Goal: Task Accomplishment & Management: Use online tool/utility

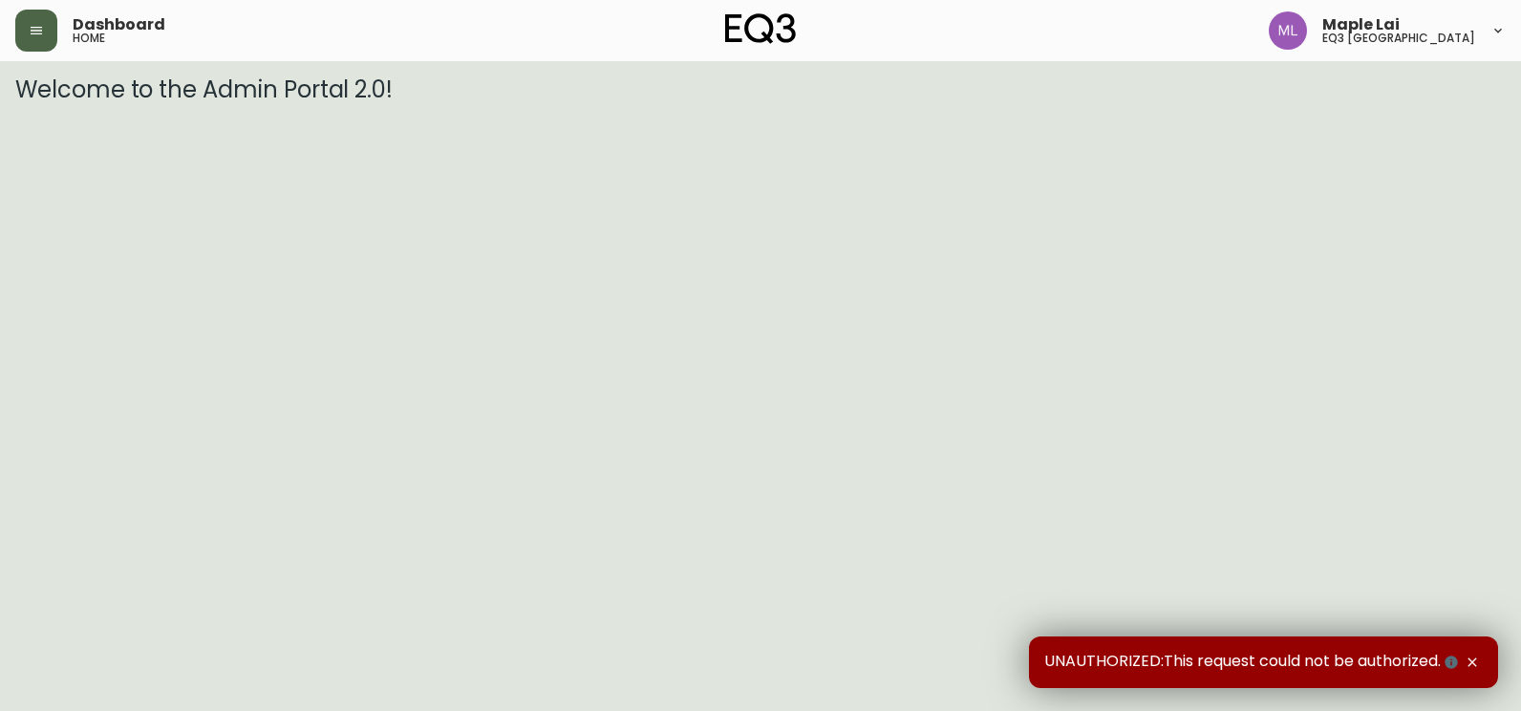
click at [32, 38] on button "button" at bounding box center [36, 31] width 42 height 42
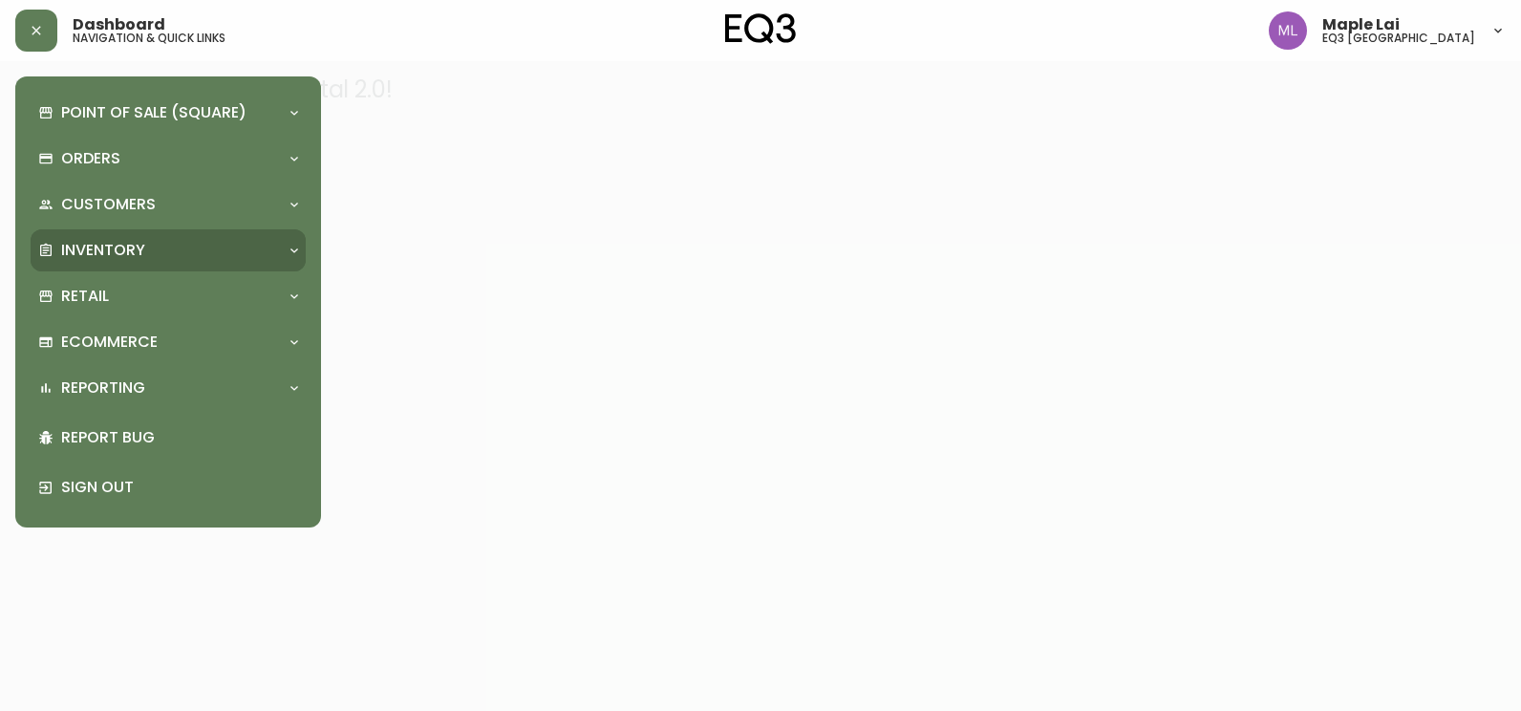
click at [157, 242] on div "Inventory" at bounding box center [158, 250] width 241 height 21
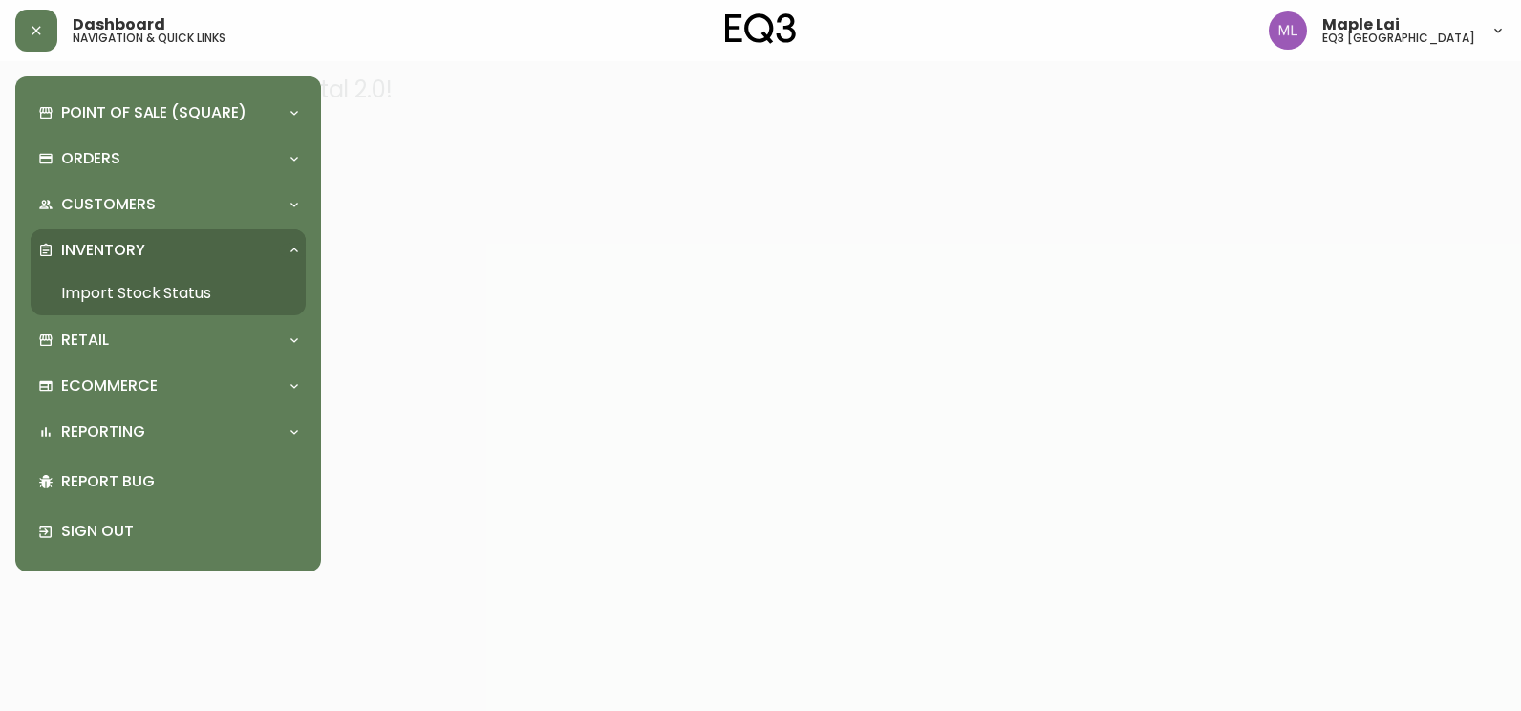
click at [151, 283] on link "Import Stock Status" at bounding box center [168, 293] width 275 height 44
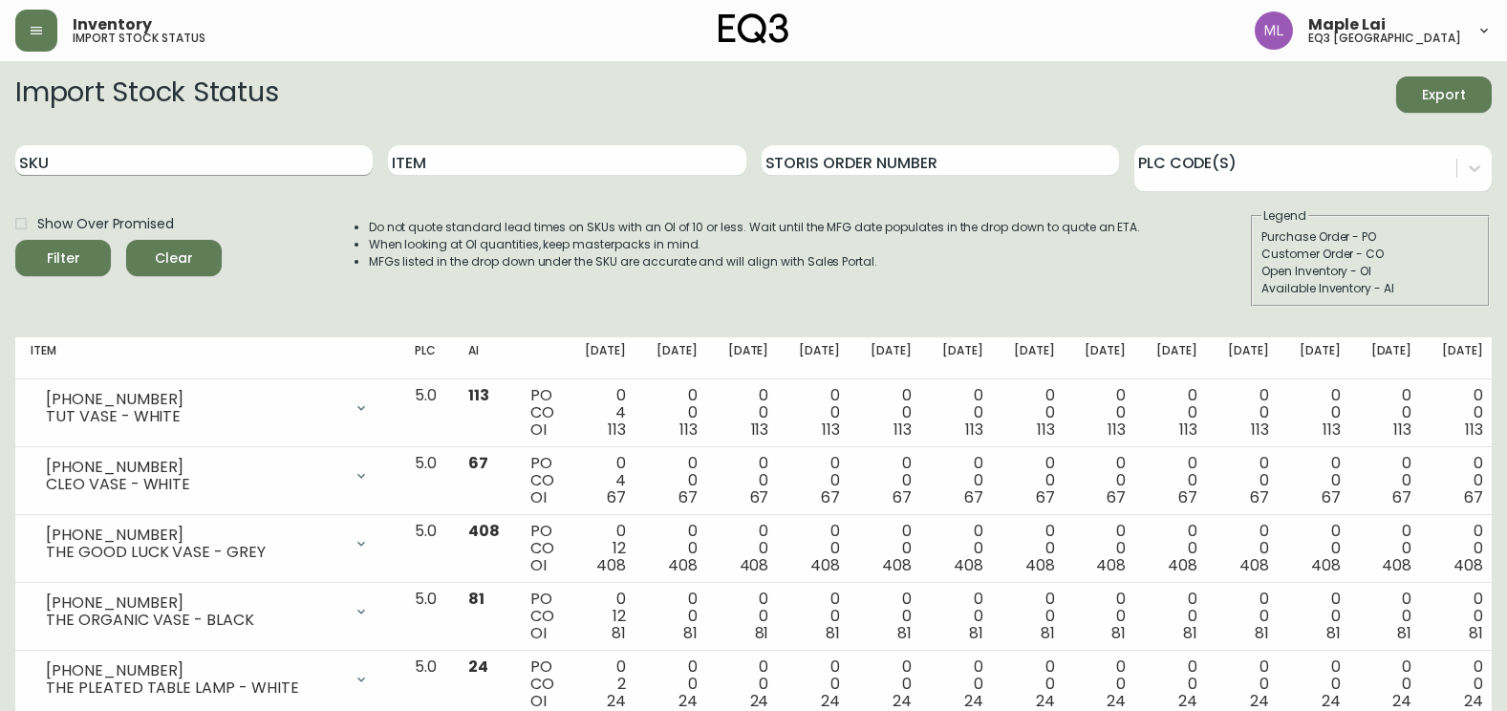
click at [224, 172] on input "SKU" at bounding box center [193, 160] width 357 height 31
paste input "1190-311-0"
type input "1190-311-0"
click at [15, 240] on button "Filter" at bounding box center [63, 258] width 96 height 36
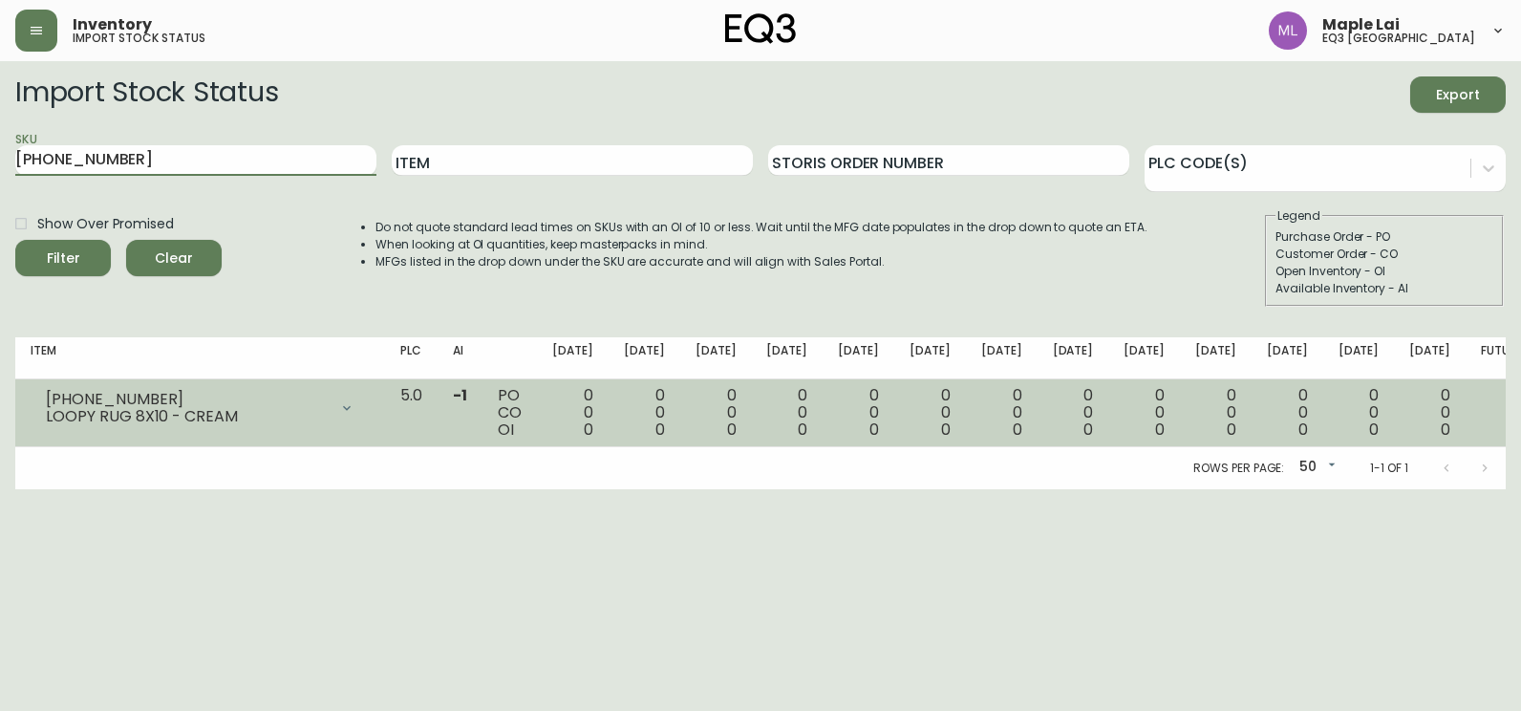
click at [366, 411] on div at bounding box center [347, 408] width 38 height 38
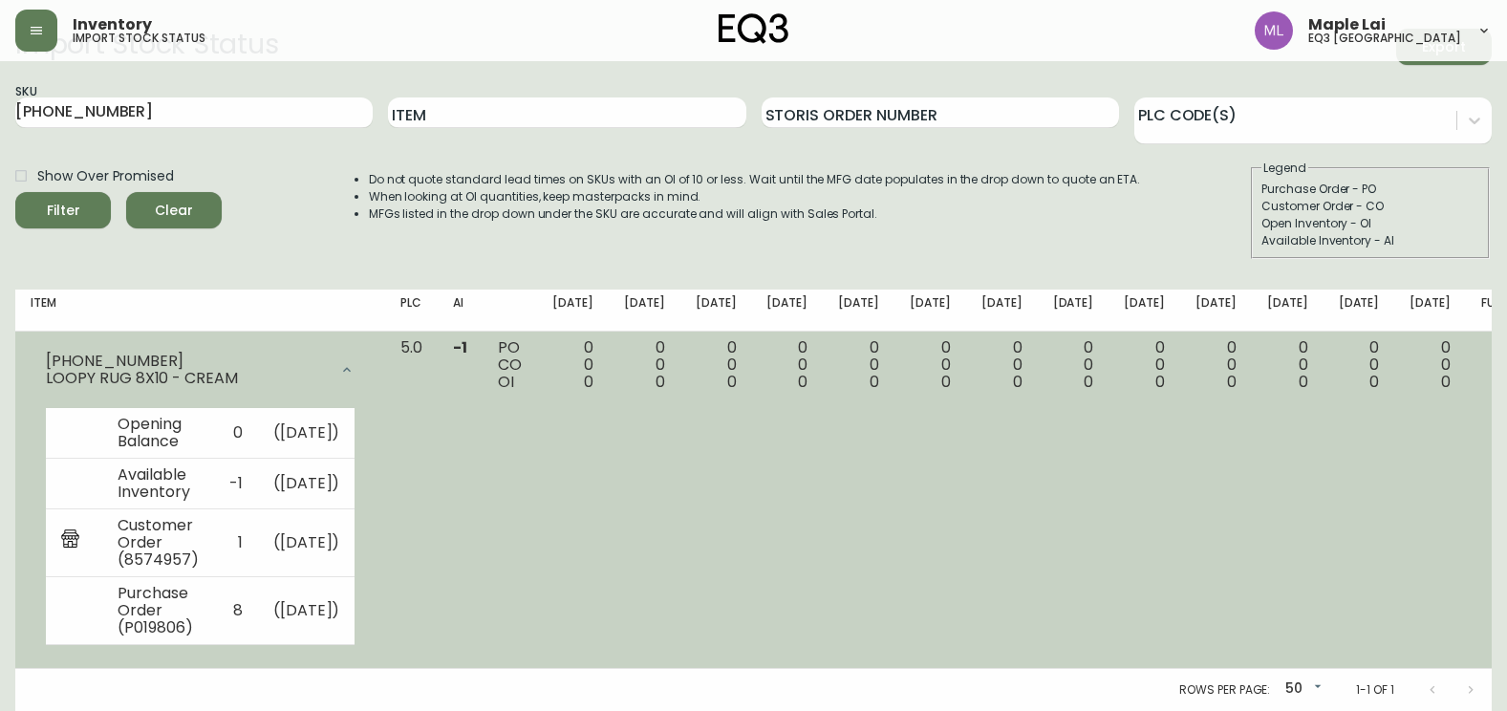
scroll to position [82, 0]
click at [1481, 347] on div "8 1 7" at bounding box center [1501, 365] width 41 height 52
